Goal: Information Seeking & Learning: Learn about a topic

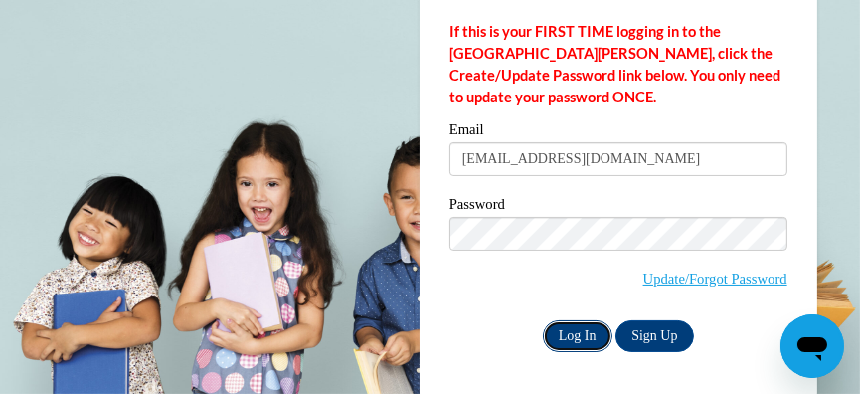
click at [572, 331] on input "Log In" at bounding box center [578, 336] width 70 height 32
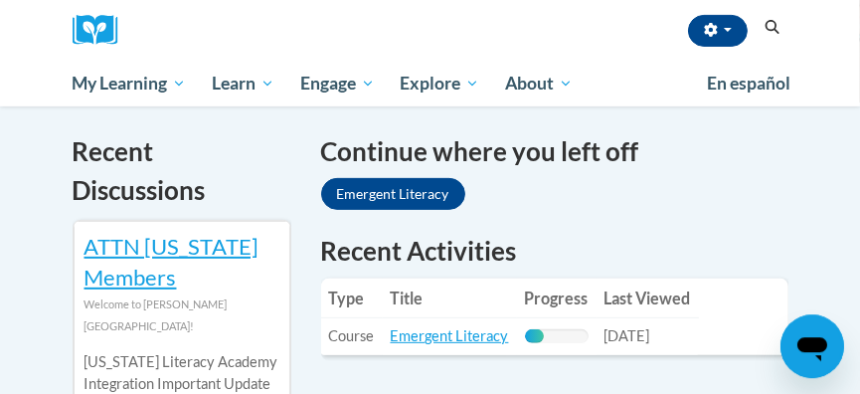
scroll to position [641, 0]
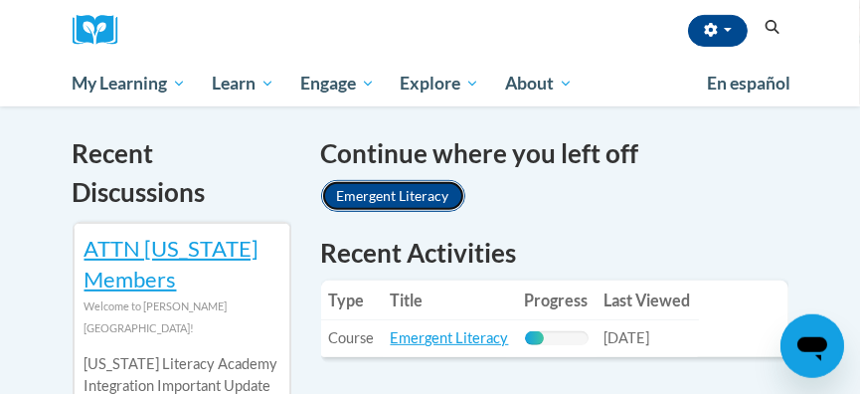
click at [389, 189] on link "Emergent Literacy" at bounding box center [393, 196] width 144 height 32
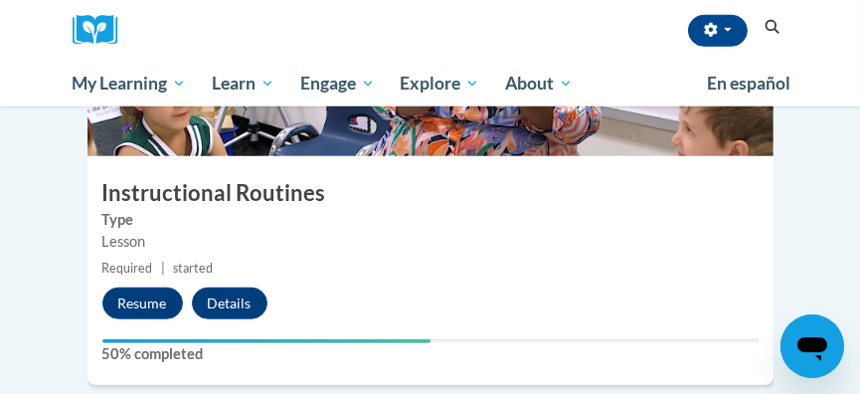
scroll to position [1596, 0]
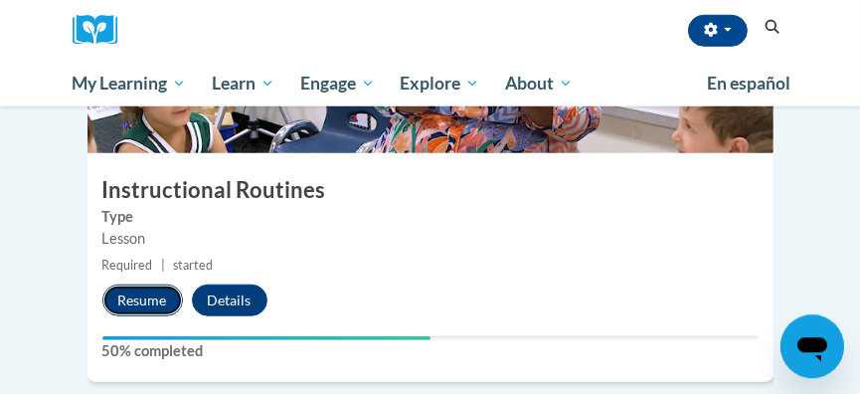
click at [135, 284] on button "Resume" at bounding box center [142, 300] width 81 height 32
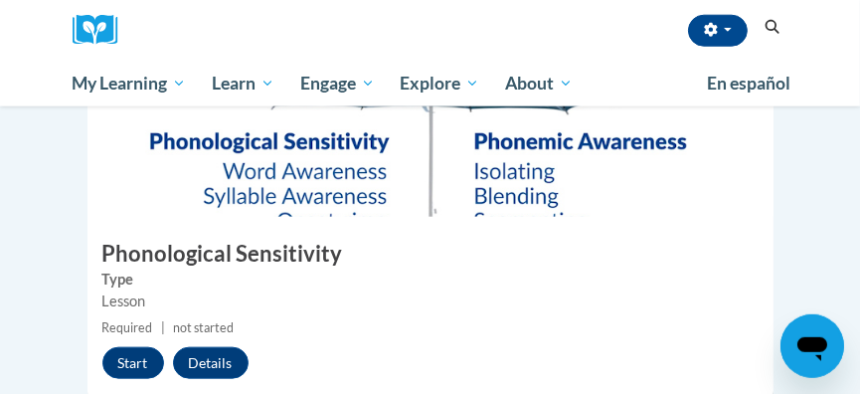
scroll to position [2010, 0]
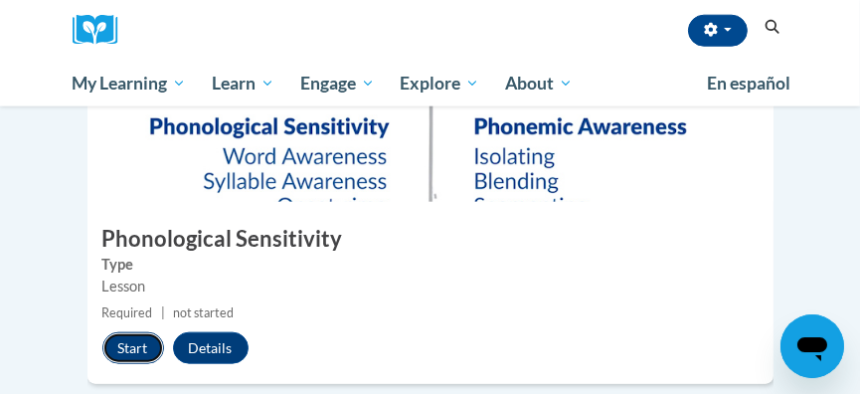
click at [135, 332] on button "Start" at bounding box center [133, 348] width 62 height 32
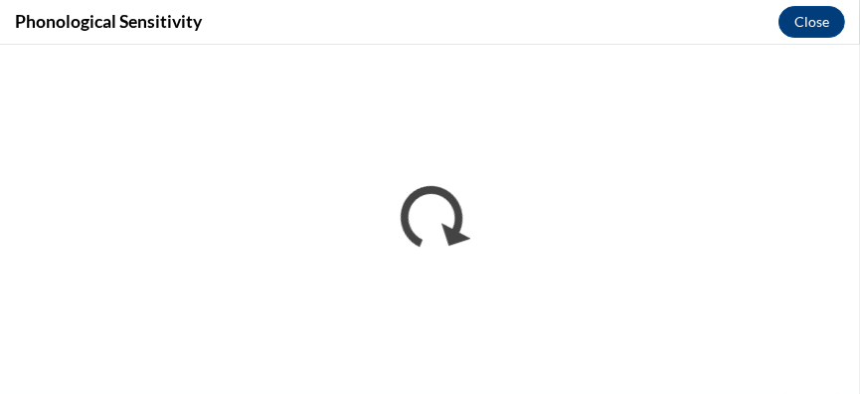
scroll to position [0, 0]
